Goal: Task Accomplishment & Management: Use online tool/utility

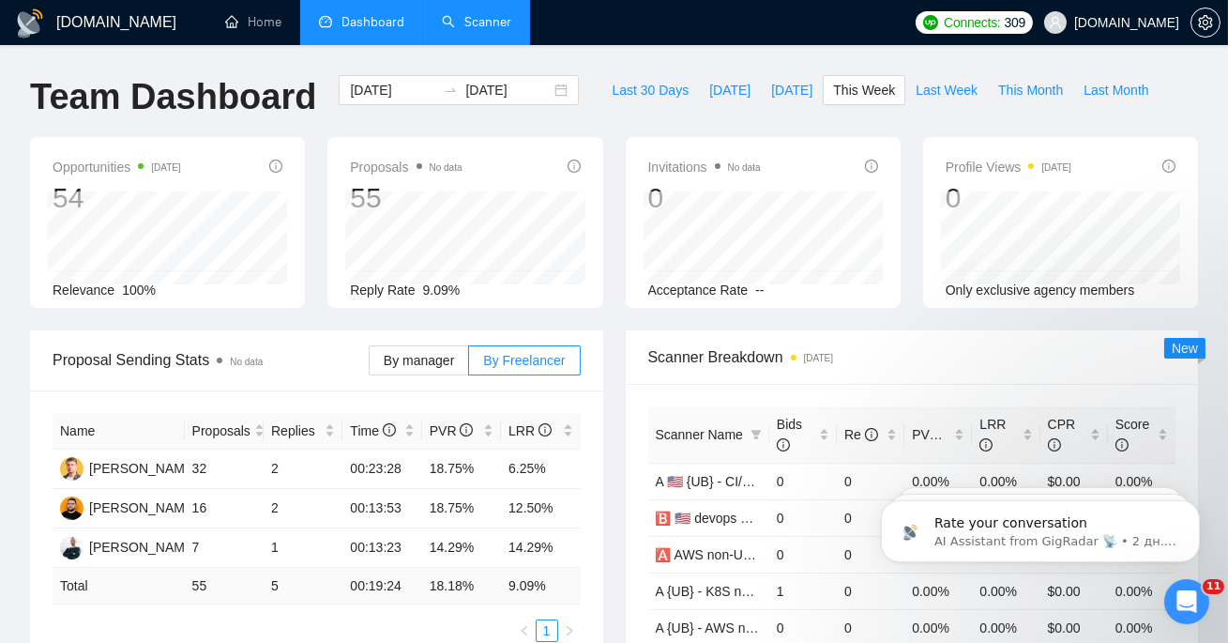
click at [482, 14] on link "Scanner" at bounding box center [476, 22] width 69 height 16
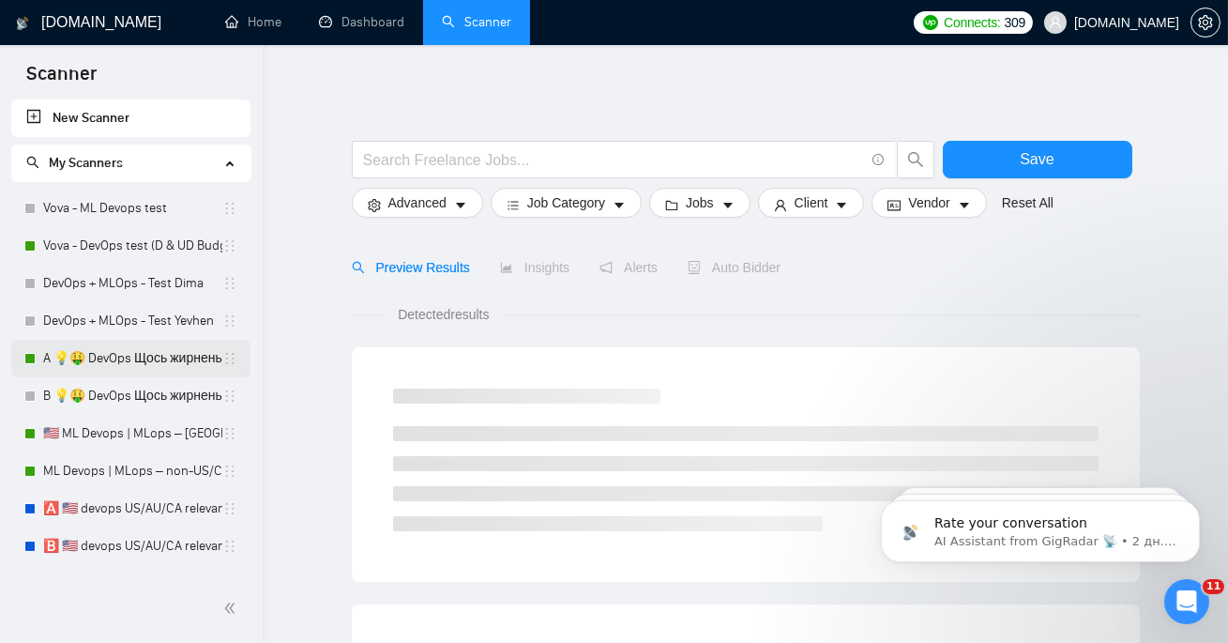
click at [128, 346] on link "A 💡🤑 DevOps Щось жирненьке -" at bounding box center [132, 359] width 179 height 38
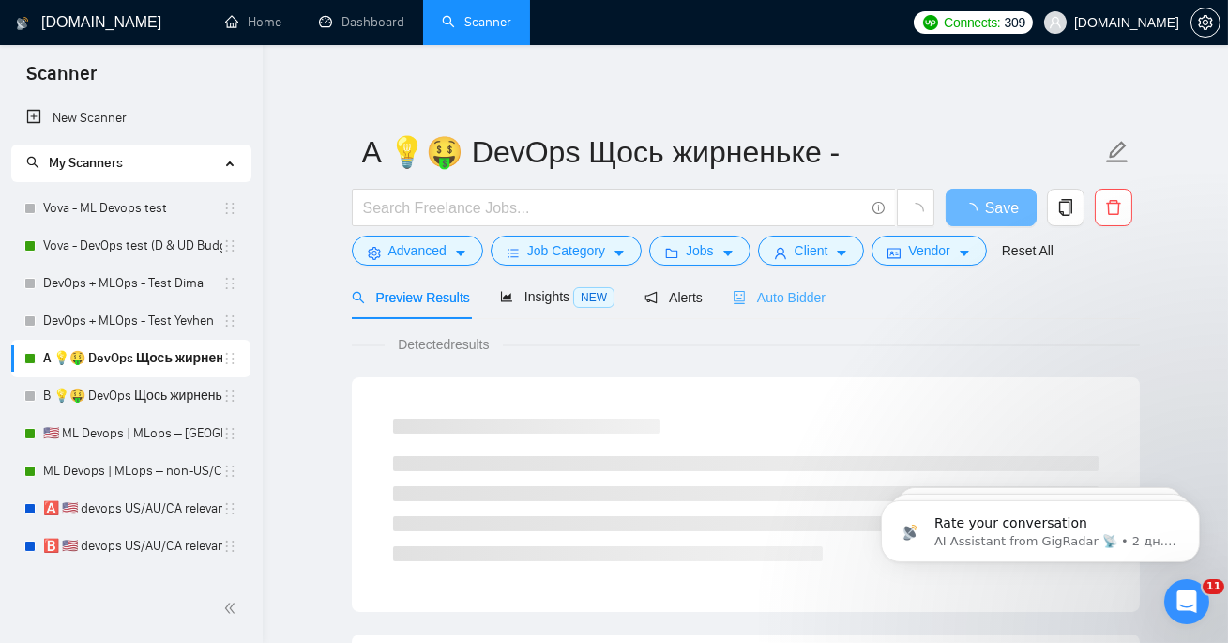
click at [815, 310] on div "Auto Bidder" at bounding box center [779, 297] width 93 height 44
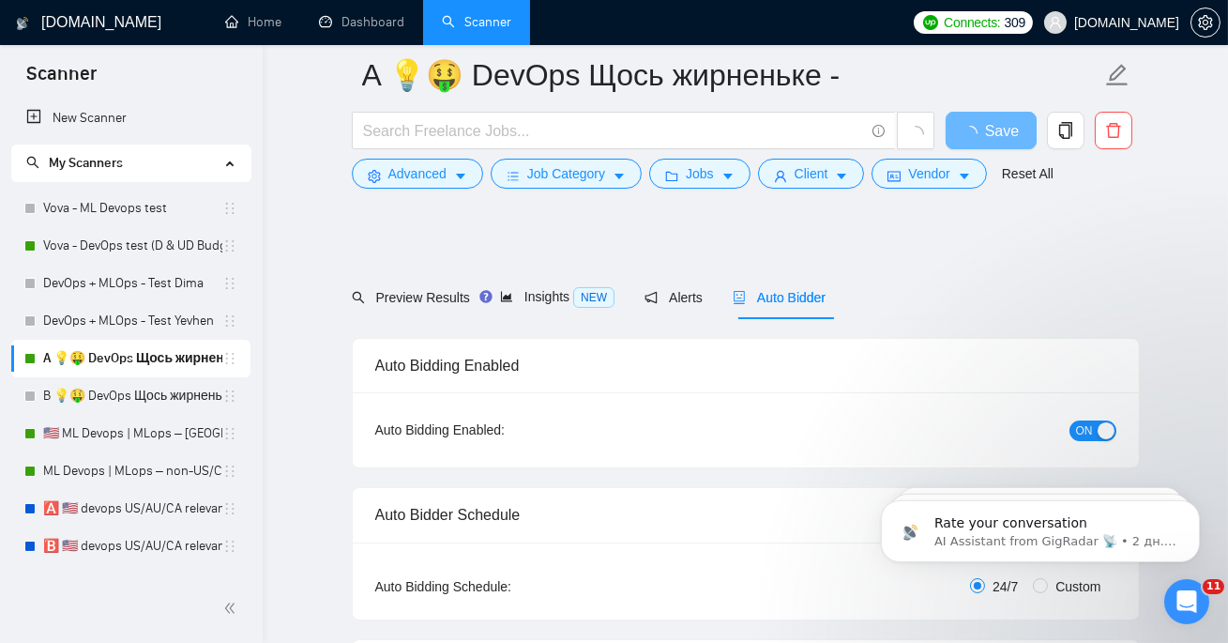
checkbox input "true"
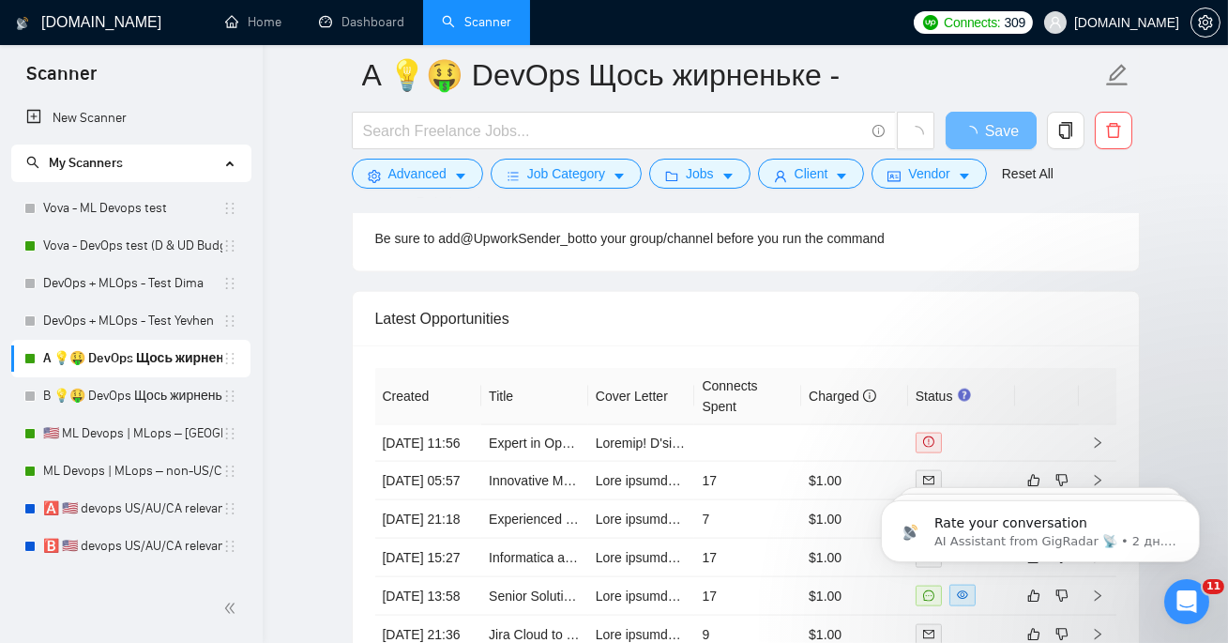
scroll to position [4786, 0]
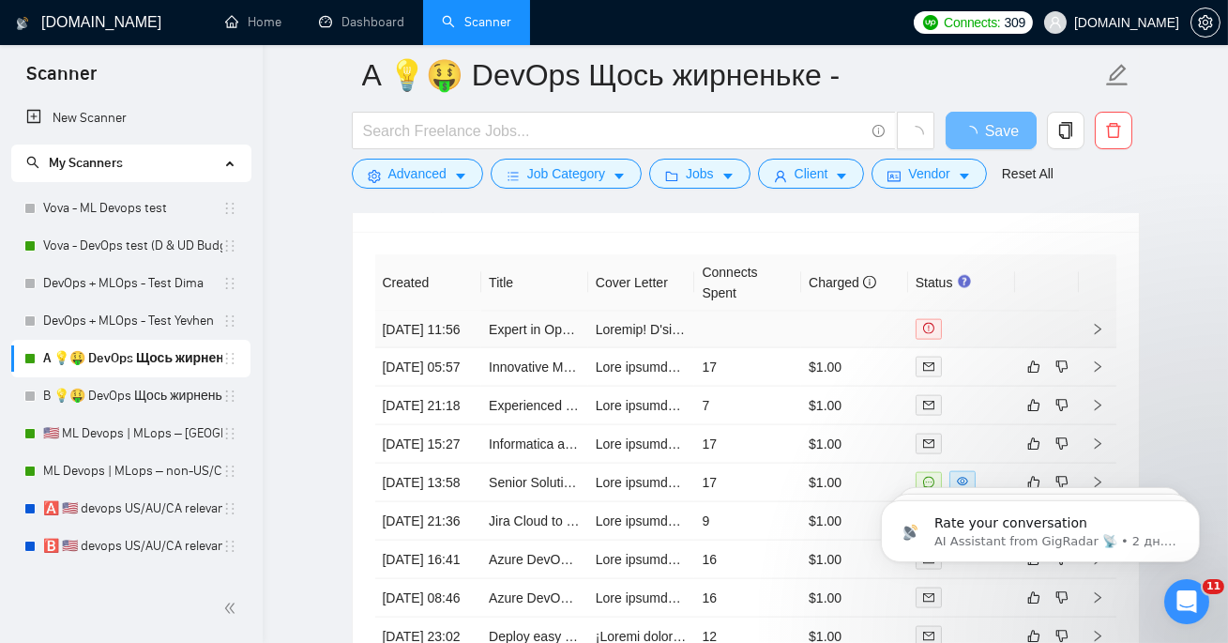
click at [924, 135] on div "Slack Alpacked #upwork Successful applications Failed applications Telegram /su…" at bounding box center [745, 12] width 741 height 245
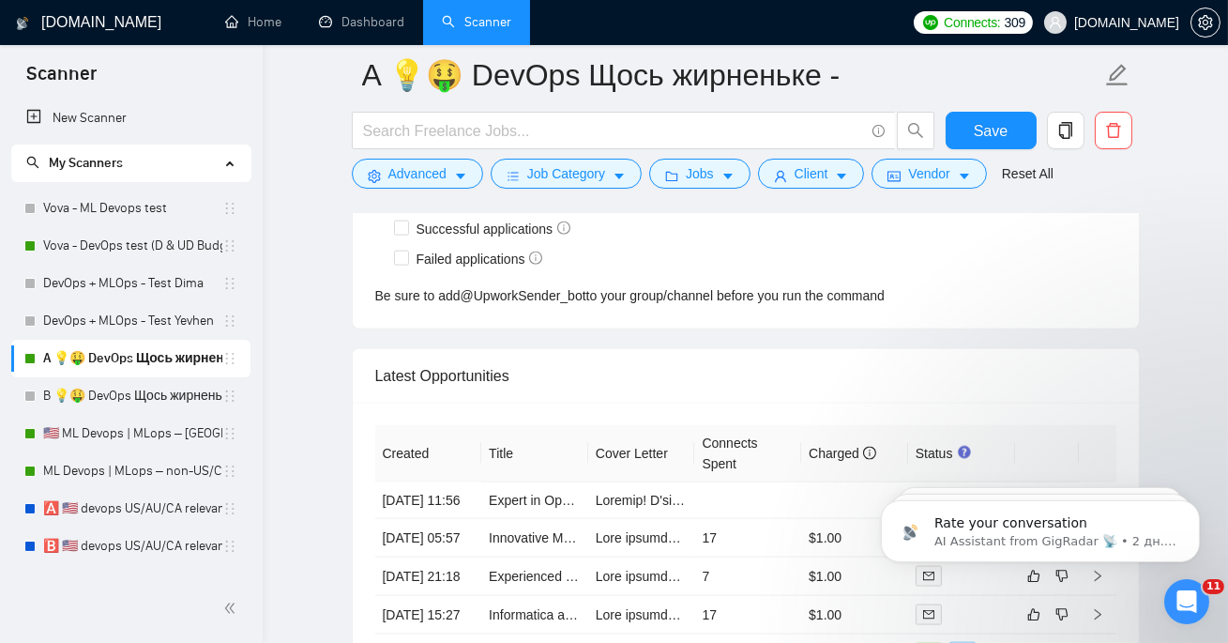
scroll to position [4977, 0]
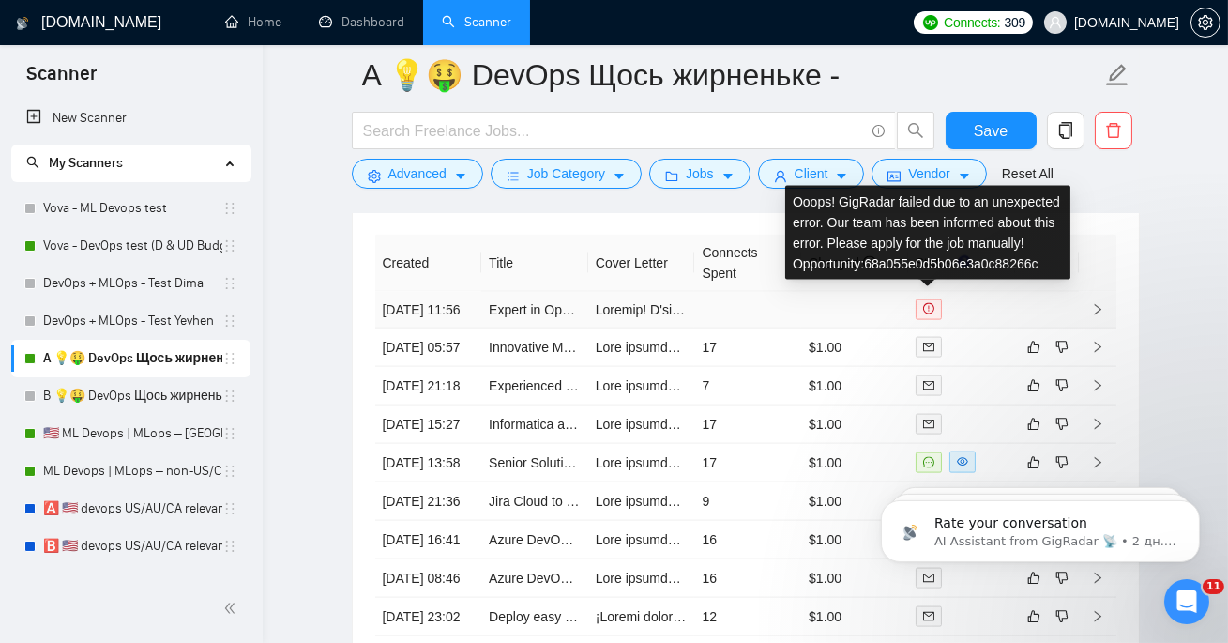
click at [927, 313] on icon "exclamation-circle" at bounding box center [928, 308] width 11 height 11
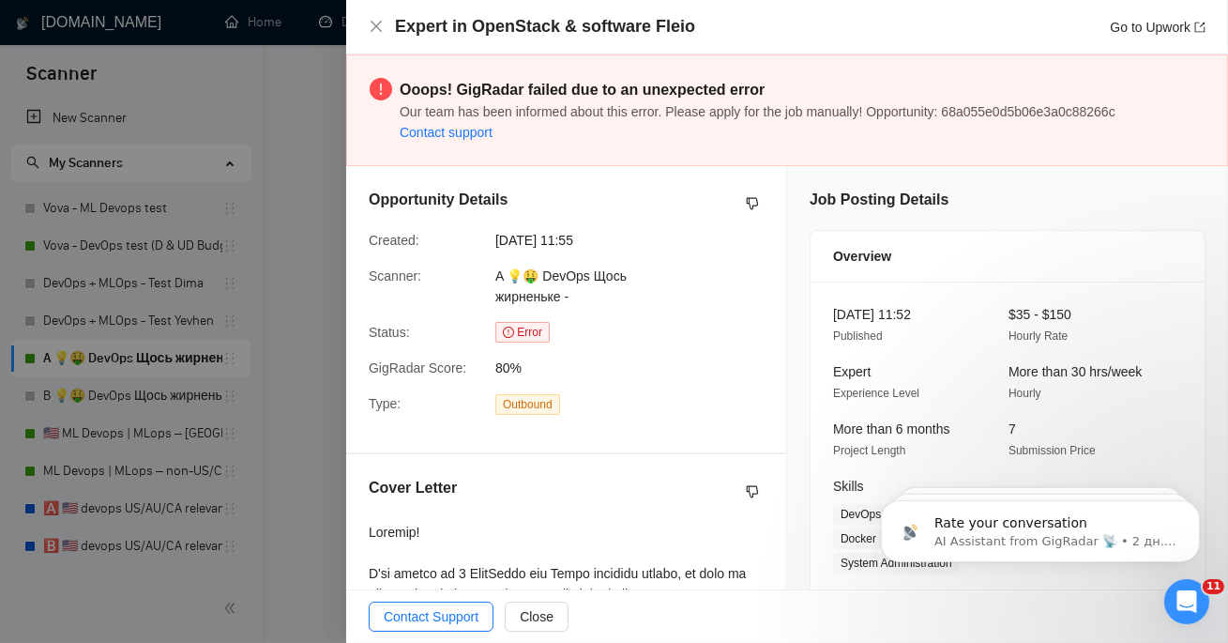
click at [695, 114] on span "Our team has been informed about this error. Please apply for the job manually!…" at bounding box center [758, 111] width 716 height 15
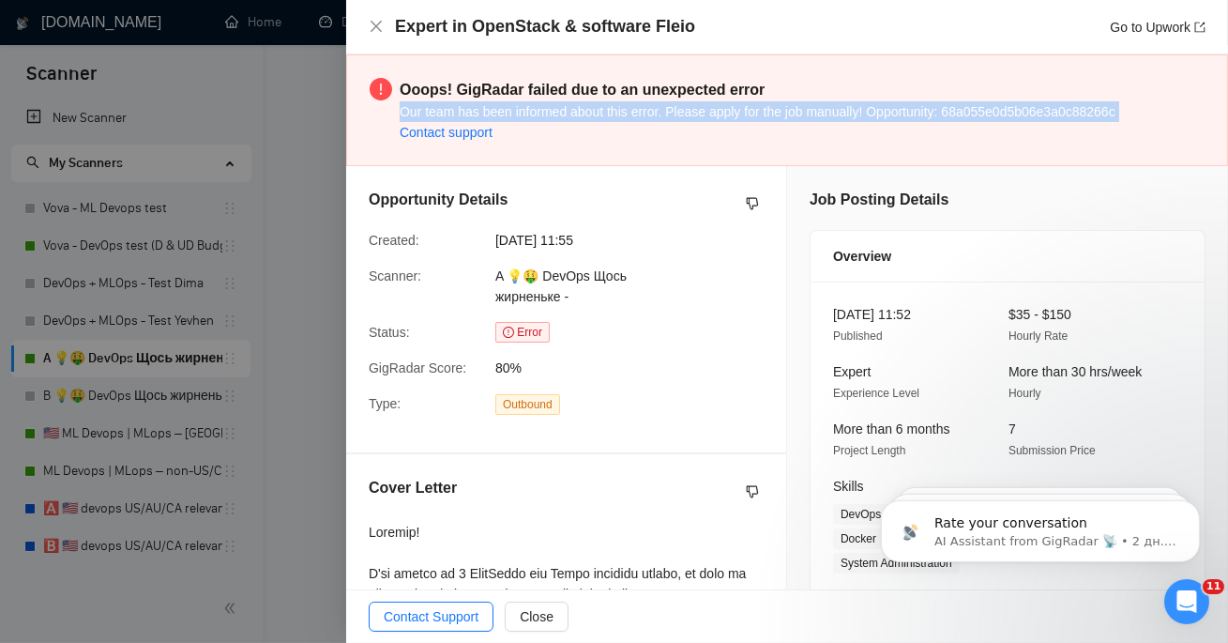
click at [695, 114] on span "Our team has been informed about this error. Please apply for the job manually!…" at bounding box center [758, 111] width 716 height 15
click at [374, 25] on icon "close" at bounding box center [376, 26] width 11 height 11
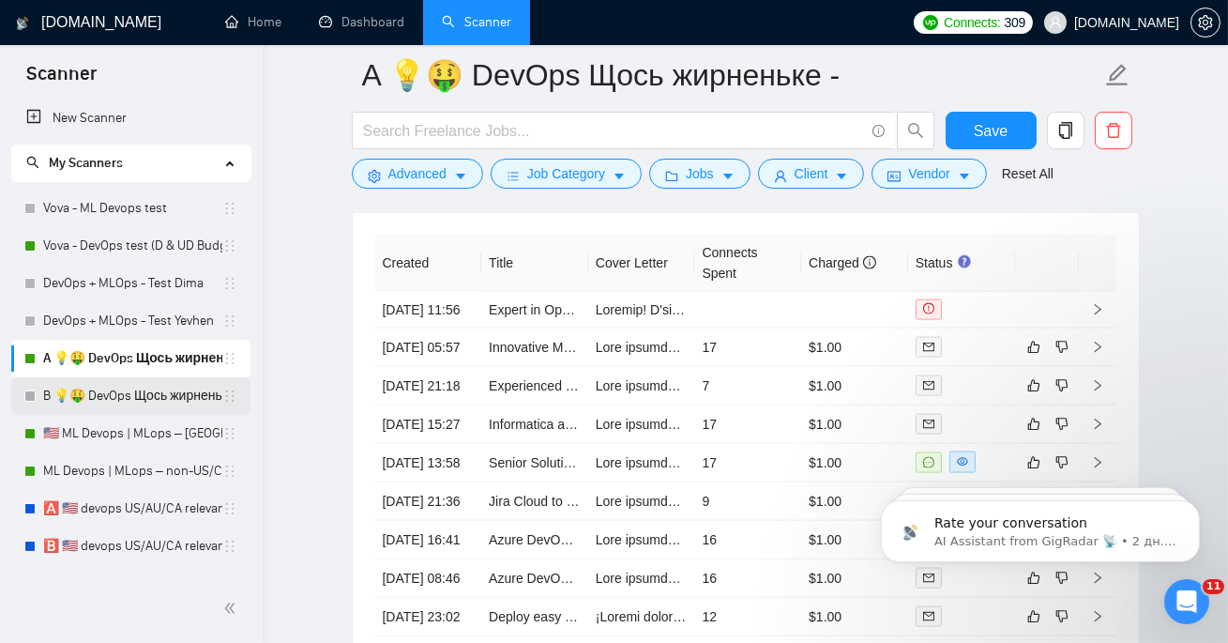
click at [144, 396] on link "B 💡🤑 DevOps Щось жирненьке -" at bounding box center [132, 396] width 179 height 38
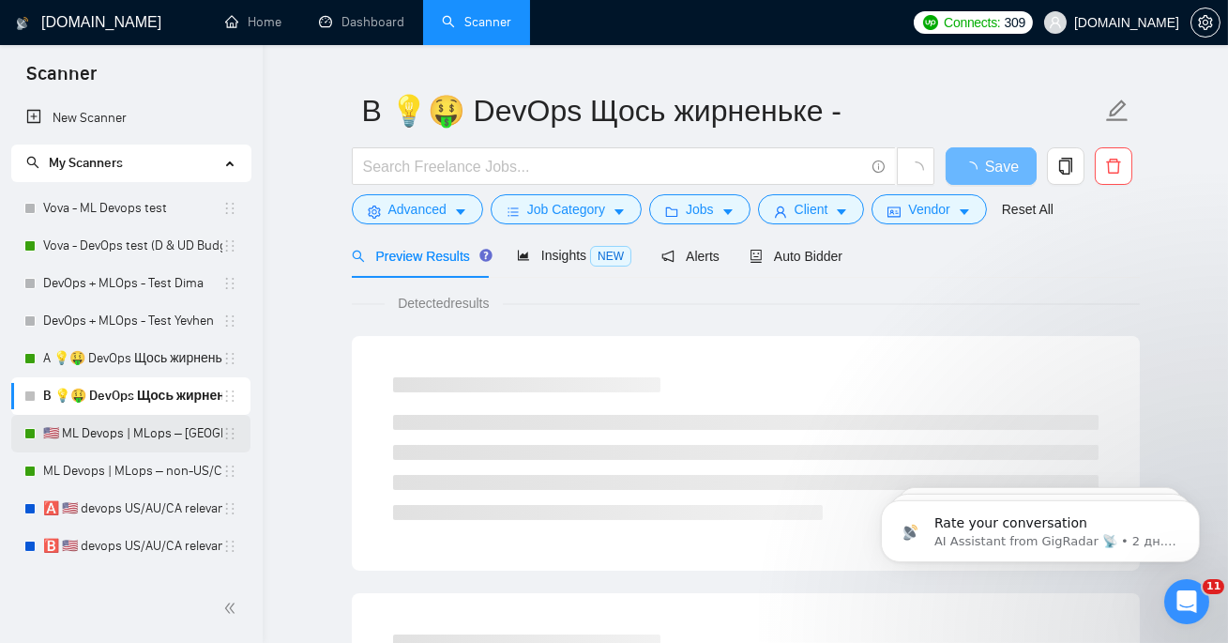
click at [144, 441] on link "🇺🇸 ML Devops | MLops – [GEOGRAPHIC_DATA]/CA/AU - test: bid in range 90%" at bounding box center [132, 434] width 179 height 38
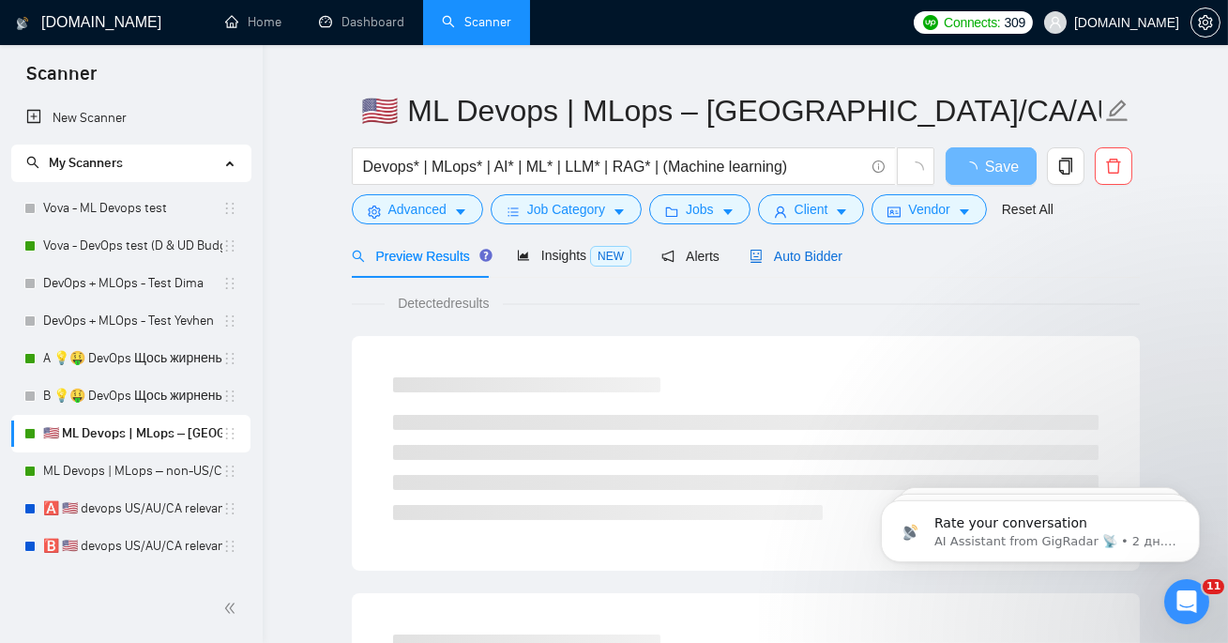
click at [794, 256] on span "Auto Bidder" at bounding box center [796, 256] width 93 height 15
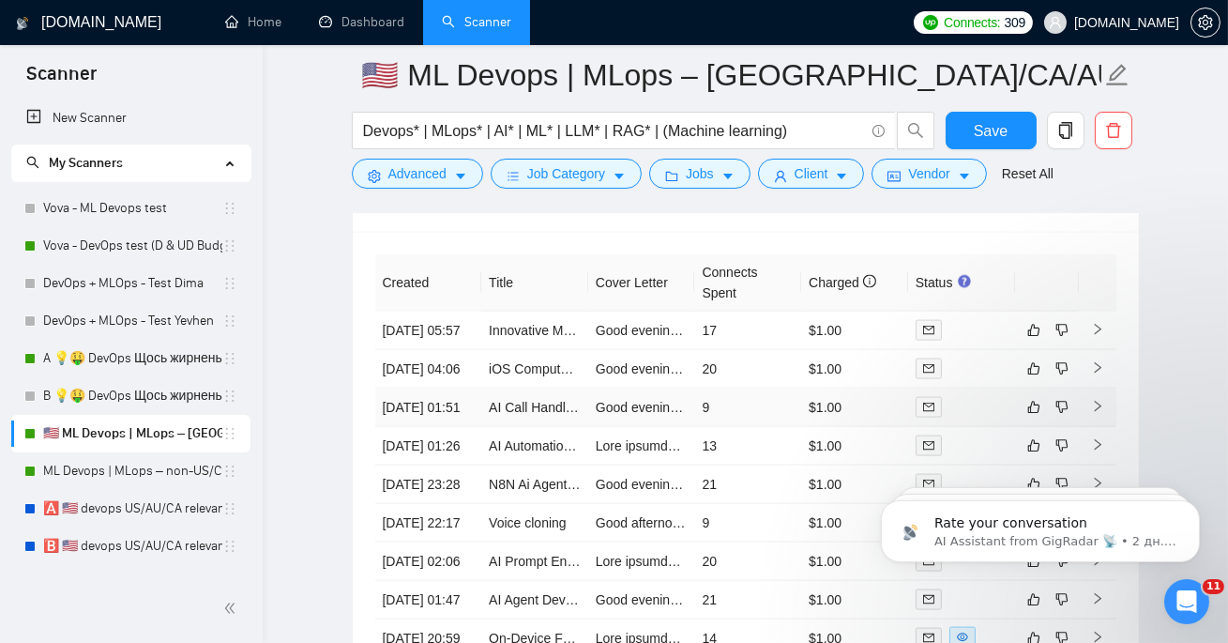
scroll to position [4980, 0]
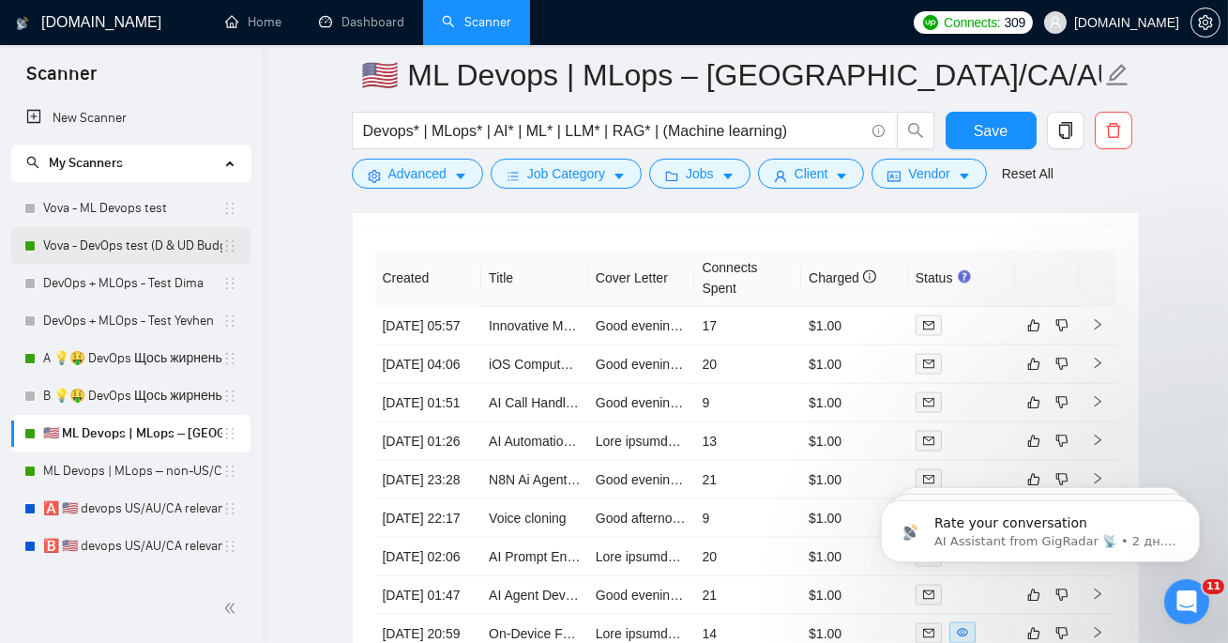
click at [162, 246] on link "Vova - DevOps test (D & UD Budget)" at bounding box center [132, 246] width 179 height 38
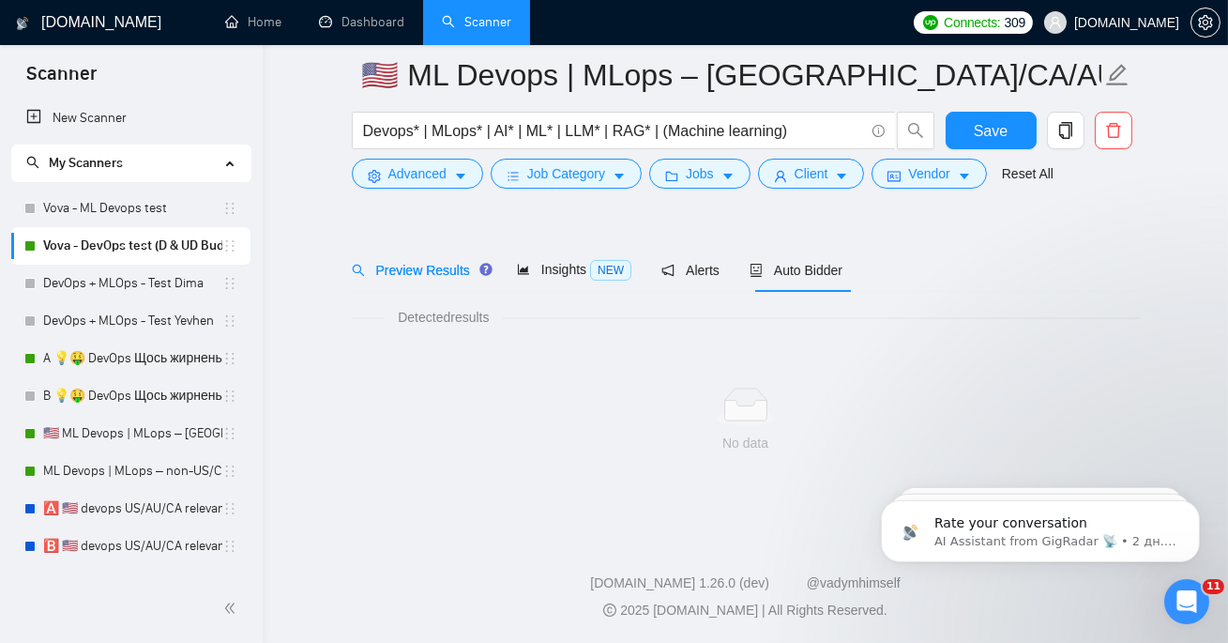
scroll to position [41, 0]
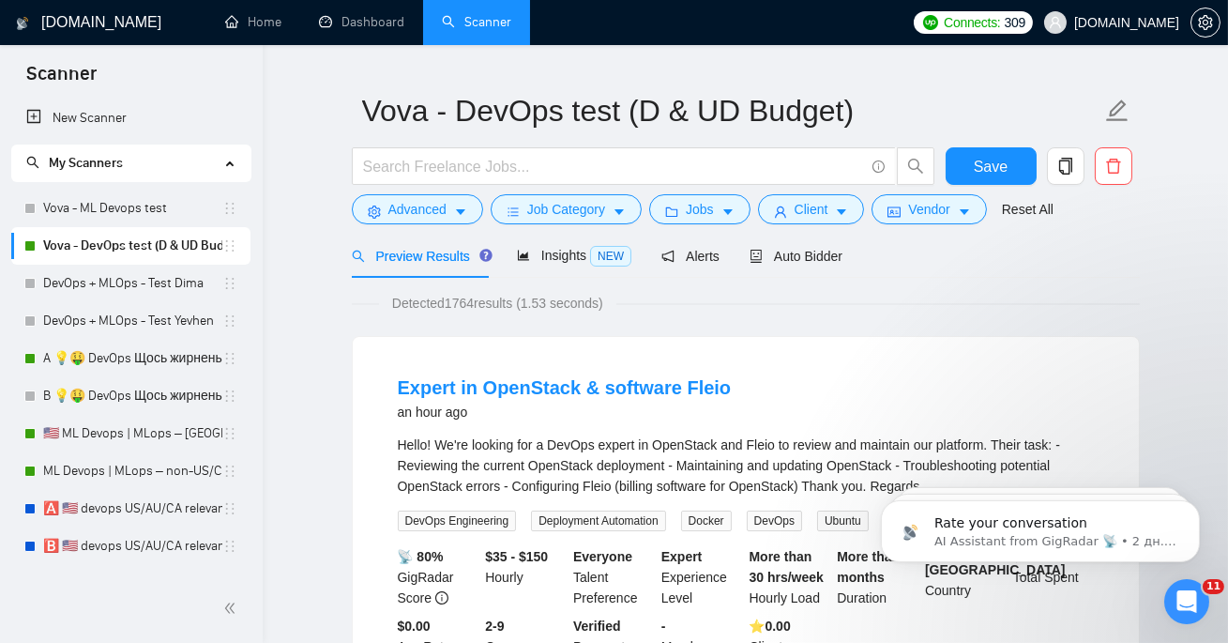
click at [162, 246] on link "Vova - DevOps test (D & UD Budget)" at bounding box center [132, 246] width 179 height 38
click at [813, 251] on span "Auto Bidder" at bounding box center [796, 256] width 93 height 15
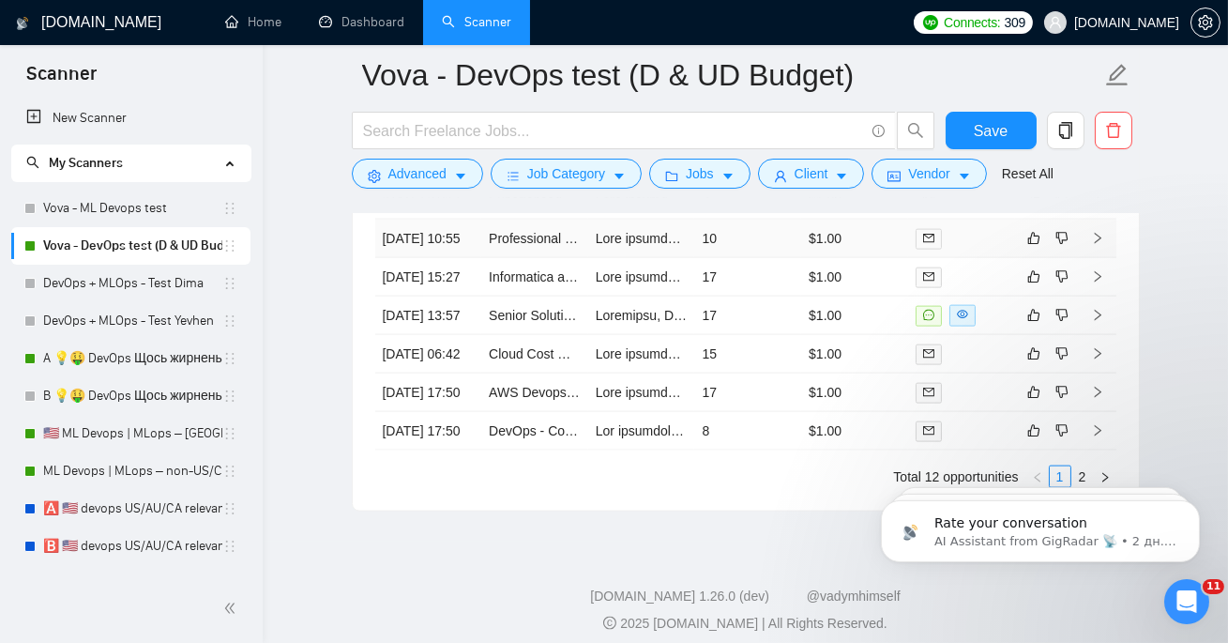
scroll to position [4689, 0]
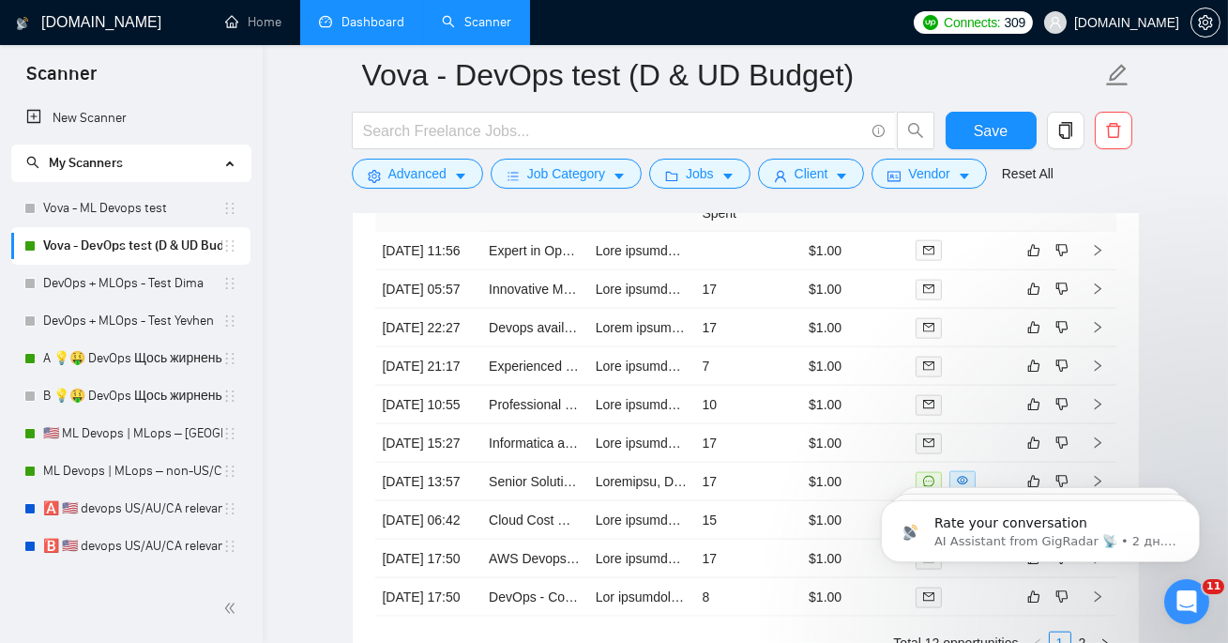
click at [367, 30] on link "Dashboard" at bounding box center [361, 22] width 85 height 16
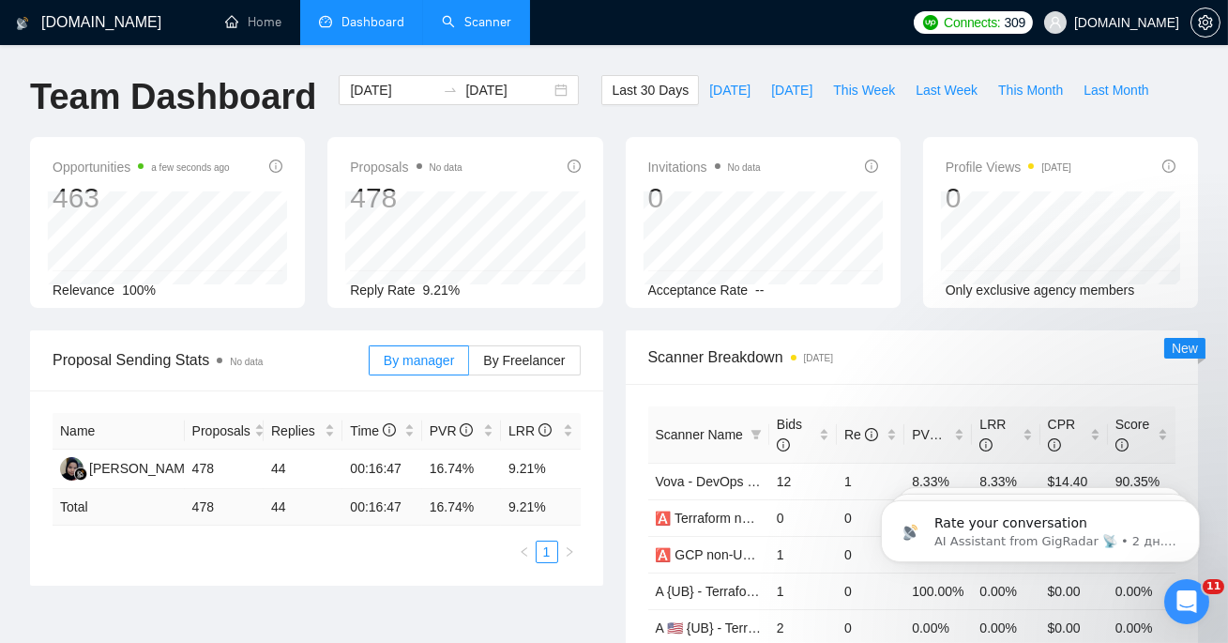
click at [520, 342] on div "By manager By Freelancer" at bounding box center [475, 360] width 212 height 60
click at [522, 355] on span "By Freelancer" at bounding box center [524, 360] width 82 height 15
click at [469, 365] on input "By Freelancer" at bounding box center [469, 365] width 0 height 0
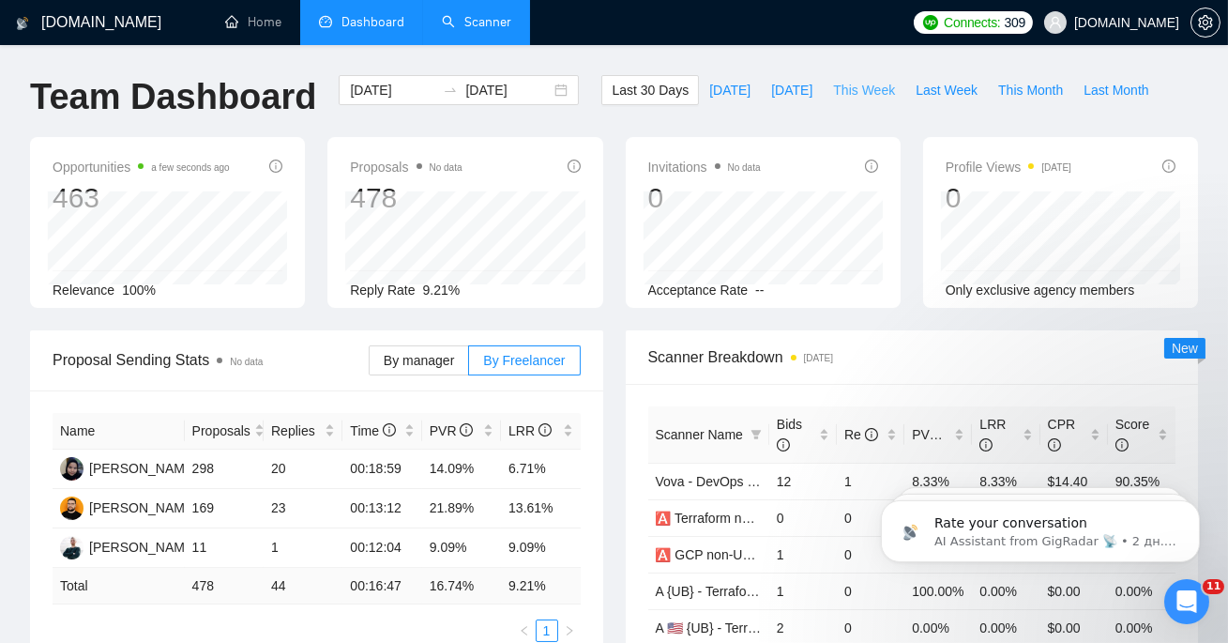
click at [875, 92] on span "This Week" at bounding box center [864, 90] width 62 height 21
type input "[DATE]"
